Goal: Book appointment/travel/reservation

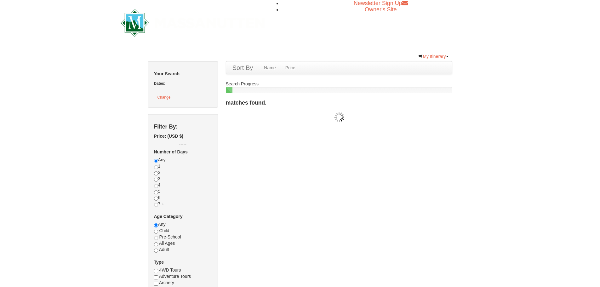
checkbox input "true"
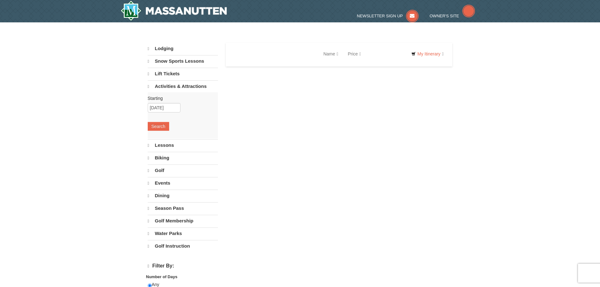
select select "9"
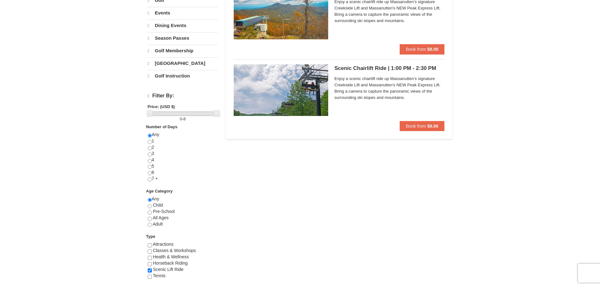
scroll to position [252, 0]
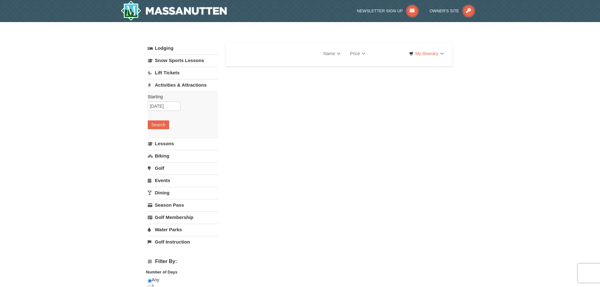
select select "9"
